Goal: Task Accomplishment & Management: Complete application form

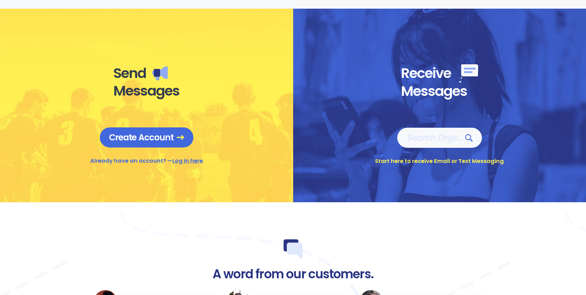
scroll to position [216, 0]
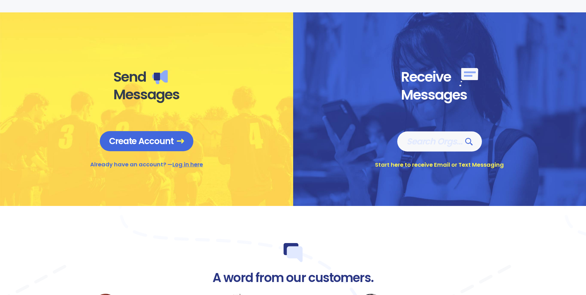
click at [142, 141] on span "Create Account" at bounding box center [146, 141] width 75 height 11
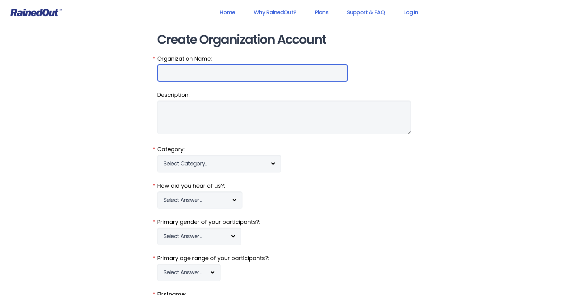
click at [204, 69] on input "Organization Name:" at bounding box center [252, 72] width 191 height 17
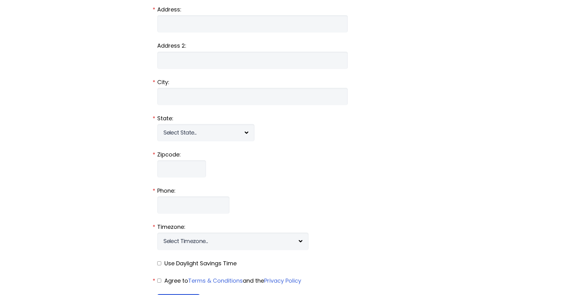
scroll to position [345, 0]
